Goal: Transaction & Acquisition: Subscribe to service/newsletter

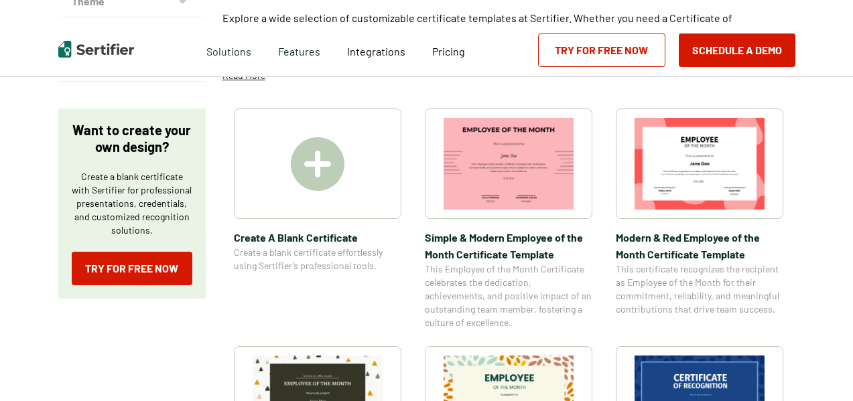
scroll to position [190, 0]
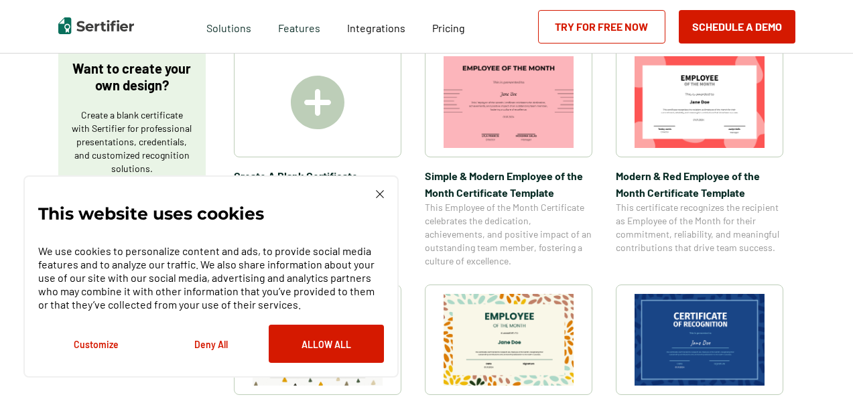
scroll to position [214, 0]
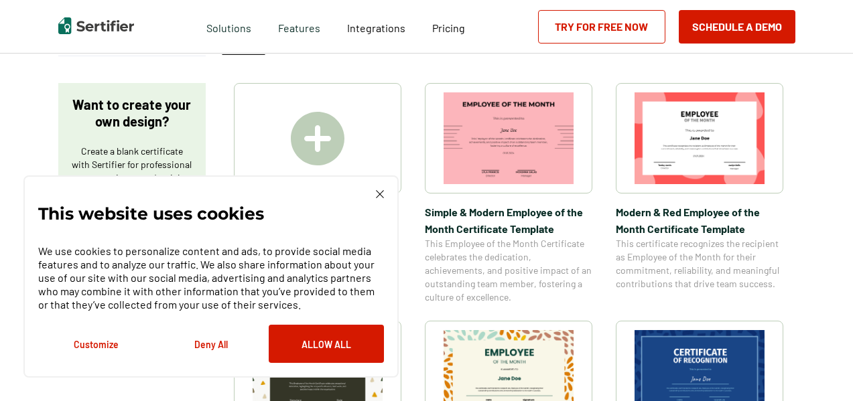
click at [378, 195] on img at bounding box center [380, 194] width 8 height 8
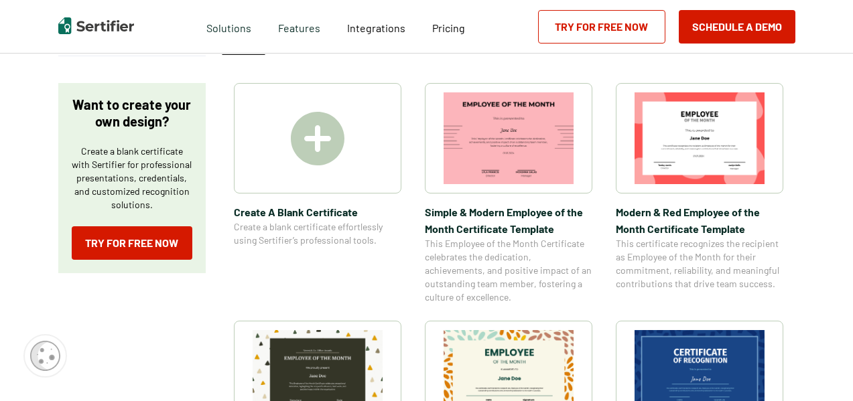
click at [358, 149] on div at bounding box center [317, 138] width 167 height 111
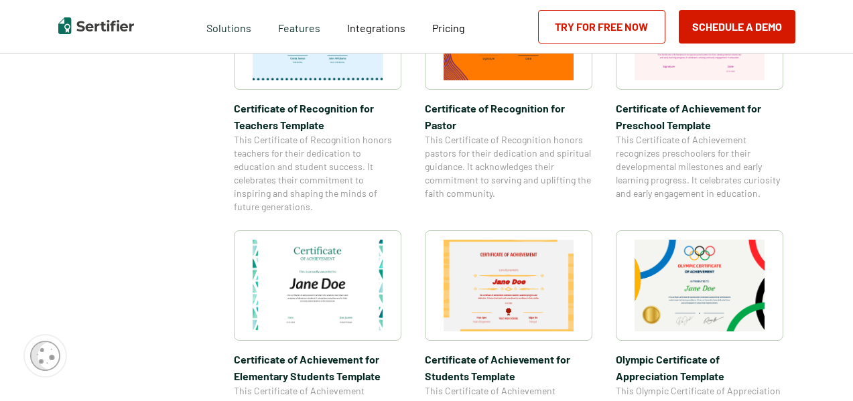
scroll to position [796, 0]
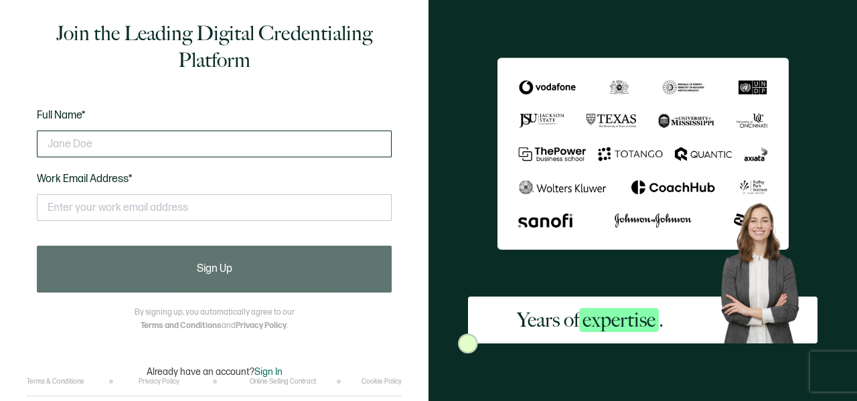
click at [358, 149] on input "text" at bounding box center [214, 144] width 355 height 27
click at [301, 146] on input "text" at bounding box center [214, 144] width 355 height 27
